Goal: Navigation & Orientation: Find specific page/section

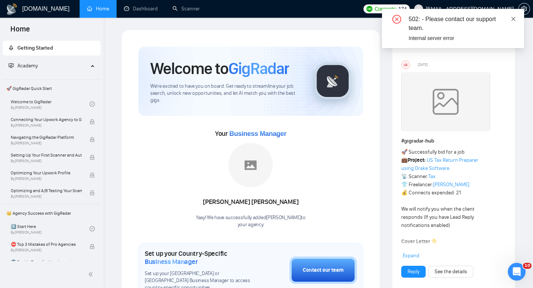
click at [514, 21] on icon "close" at bounding box center [513, 18] width 5 height 5
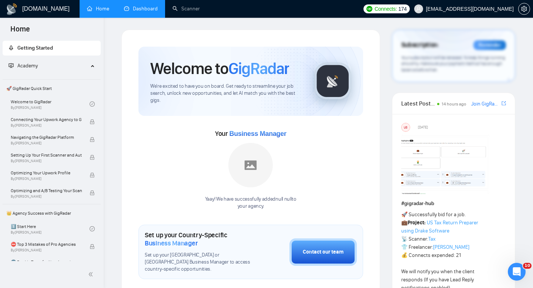
click at [143, 9] on link "Dashboard" at bounding box center [141, 9] width 34 height 6
